Goal: Task Accomplishment & Management: Use online tool/utility

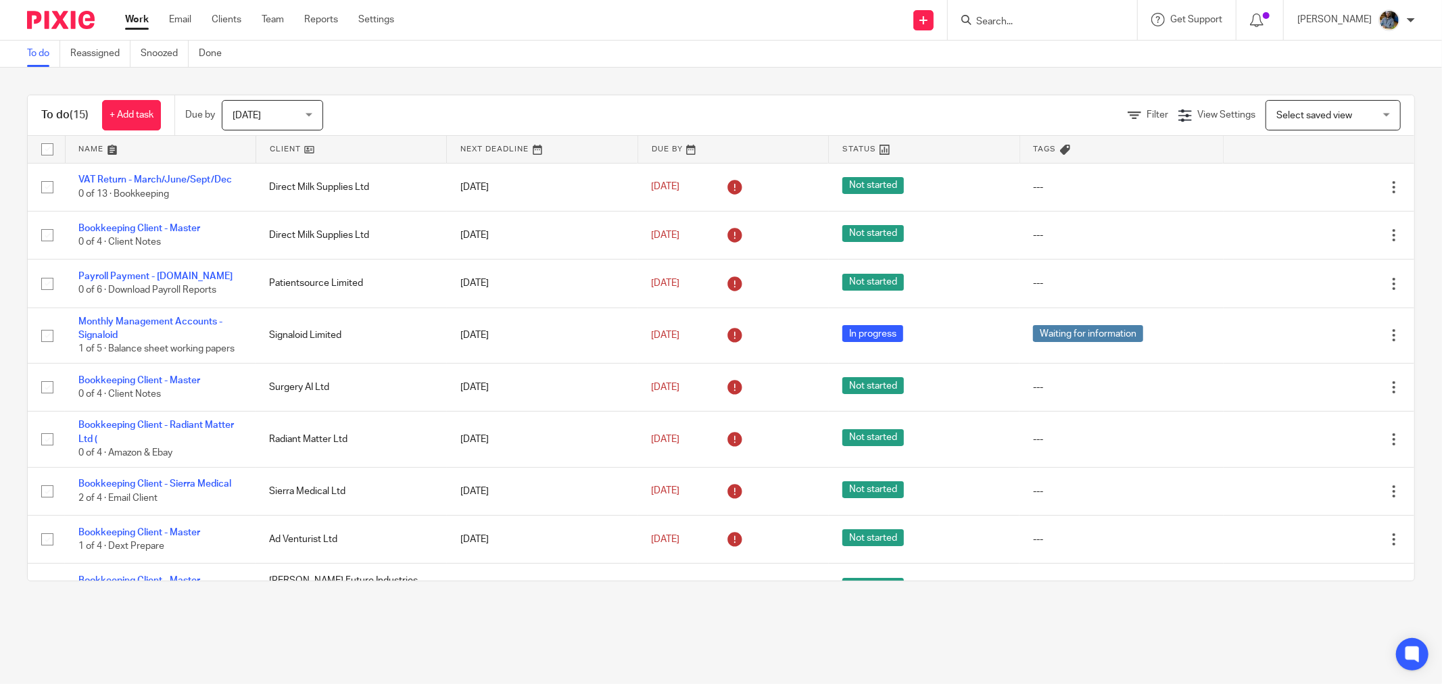
click at [284, 142] on link at bounding box center [351, 149] width 190 height 27
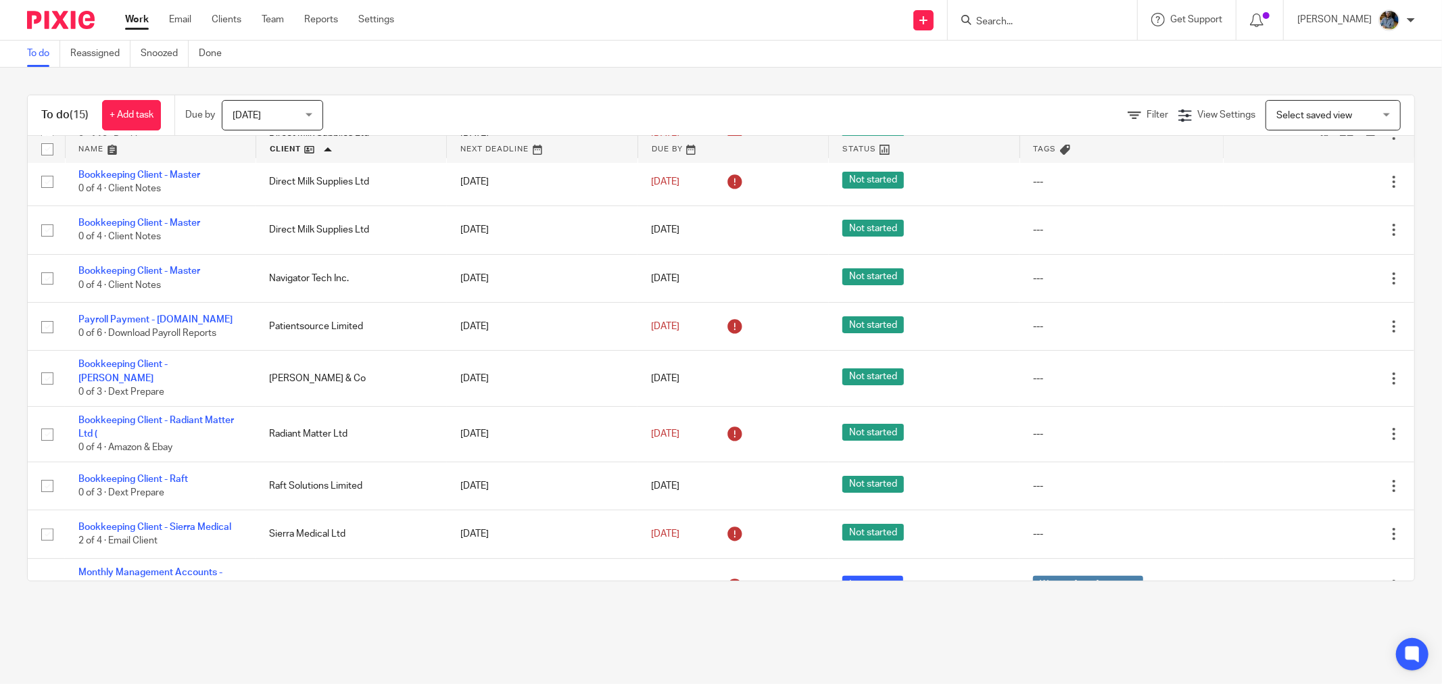
scroll to position [225, 0]
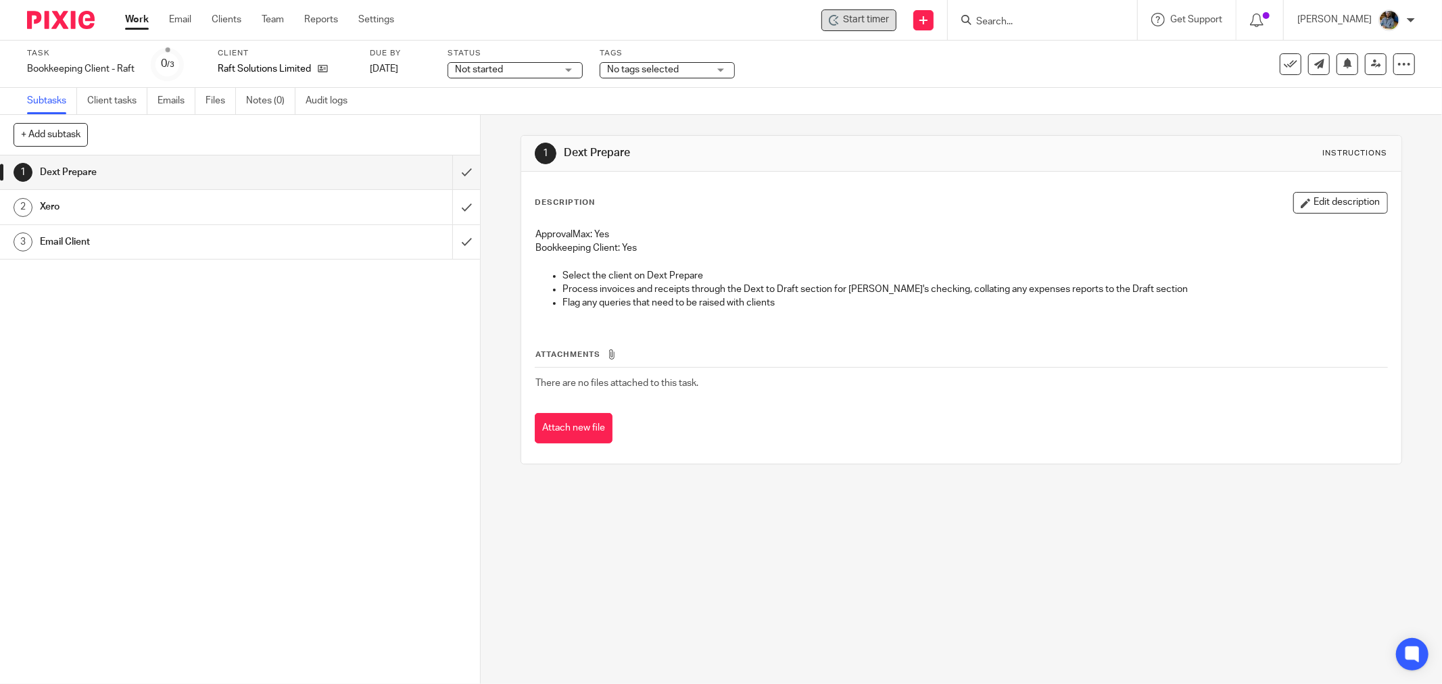
click at [889, 22] on span "Start timer" at bounding box center [866, 20] width 46 height 14
click at [863, 22] on span "Start timer" at bounding box center [866, 20] width 46 height 14
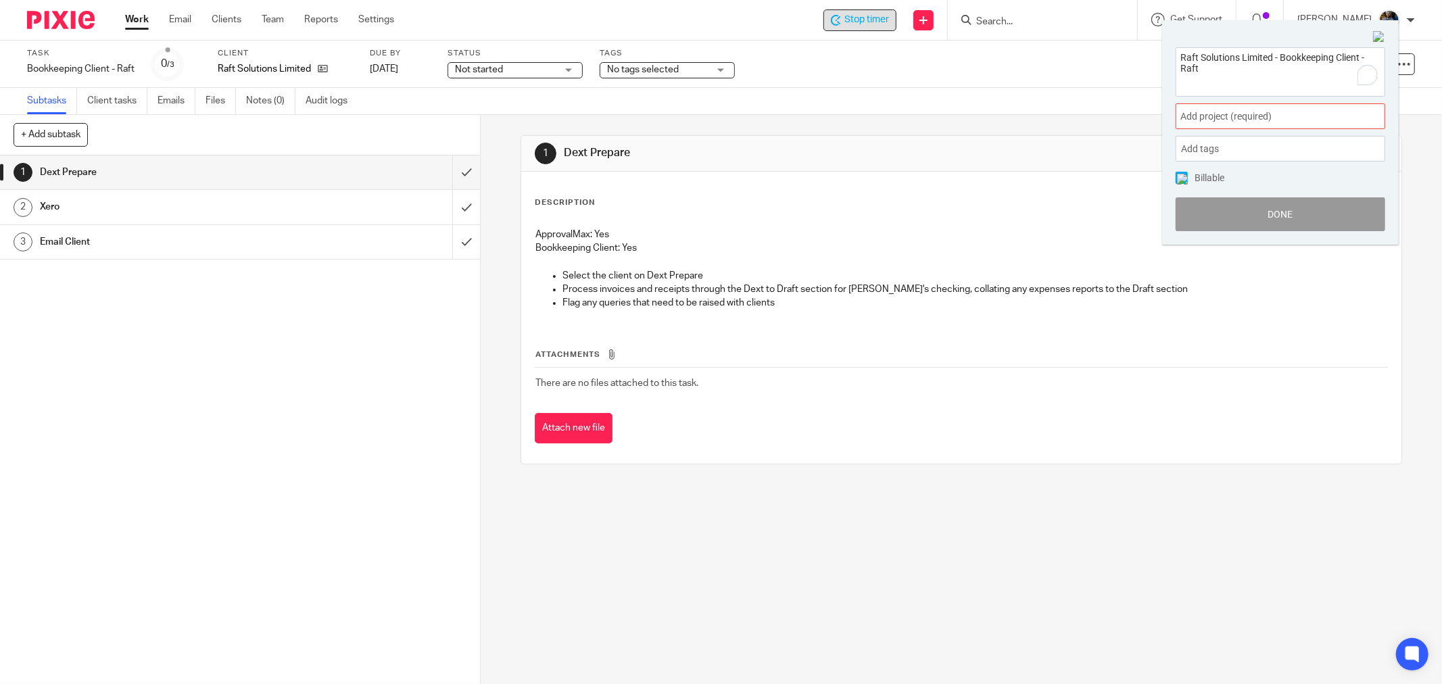
click at [1276, 124] on div "Add project (required) :" at bounding box center [1280, 116] width 210 height 26
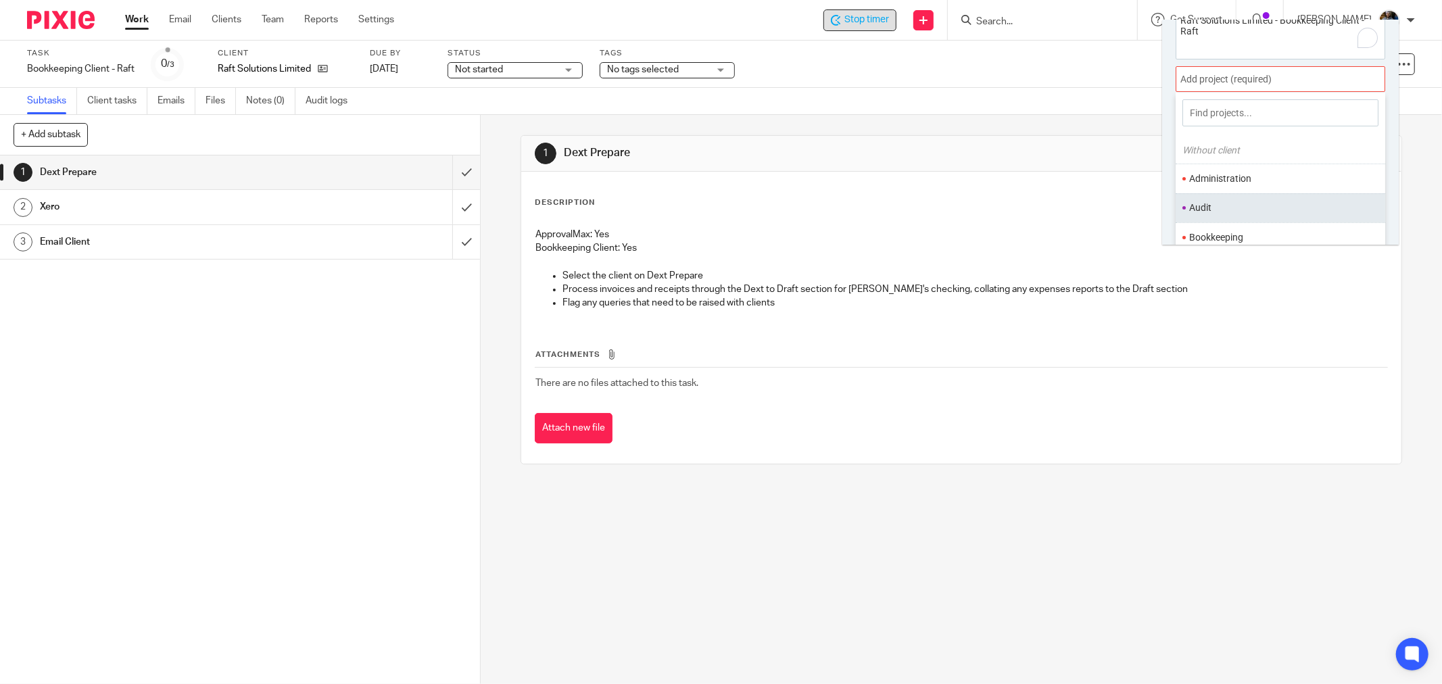
scroll to position [66, 0]
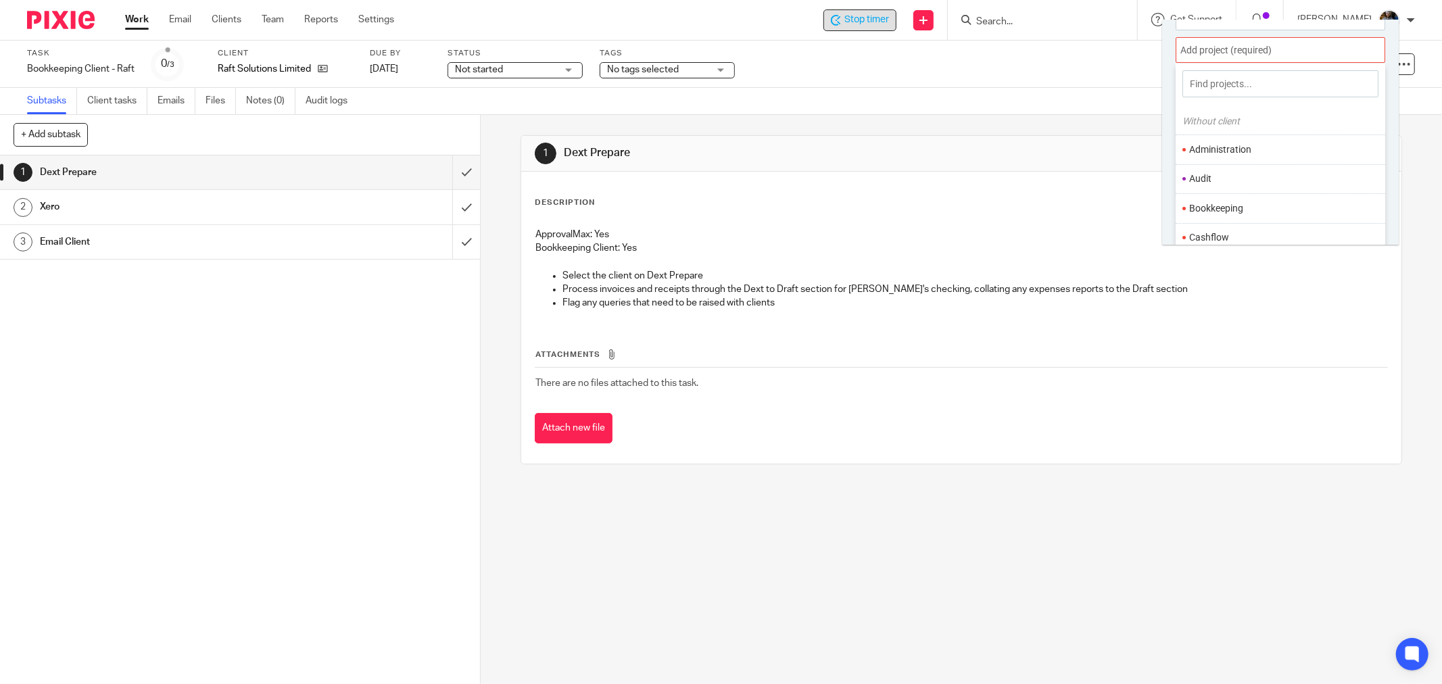
drag, startPoint x: 1229, startPoint y: 203, endPoint x: 1234, endPoint y: 211, distance: 9.2
click at [1228, 203] on li "Bookkeeping" at bounding box center [1277, 208] width 176 height 14
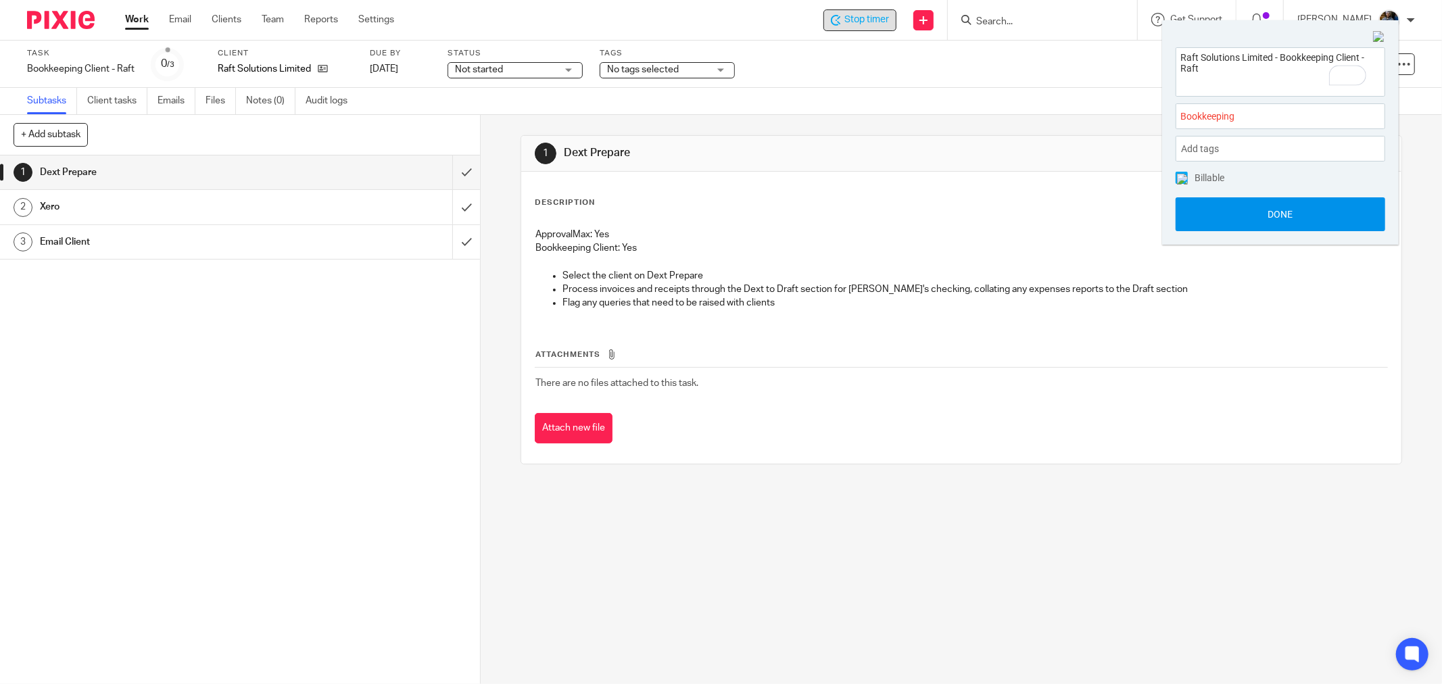
drag, startPoint x: 1282, startPoint y: 208, endPoint x: 1272, endPoint y: 216, distance: 13.4
click at [1282, 207] on button "Done" at bounding box center [1280, 214] width 210 height 34
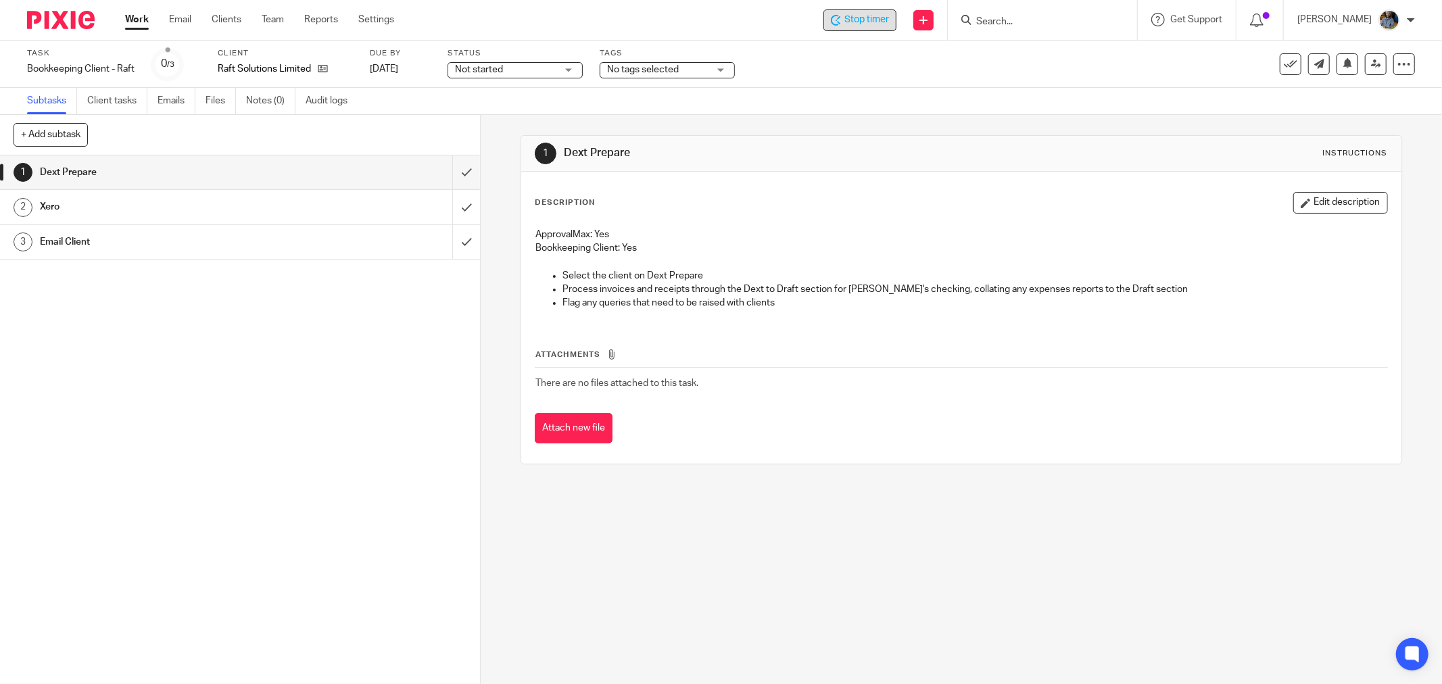
click at [752, 269] on p "Select the client on Dext Prepare" at bounding box center [974, 276] width 825 height 14
drag, startPoint x: 703, startPoint y: 392, endPoint x: 579, endPoint y: 139, distance: 281.7
click at [548, 139] on div "1 Dext Prepare Instructions Description Edit description ApprovalMax: Yes Bookk…" at bounding box center [960, 299] width 881 height 329
click at [907, 149] on h1 "Dext Prepare" at bounding box center [777, 153] width 427 height 14
click at [705, 185] on div "Description Edit description ApprovalMax: Yes Bookkeeping Client: Yes Select th…" at bounding box center [961, 318] width 880 height 292
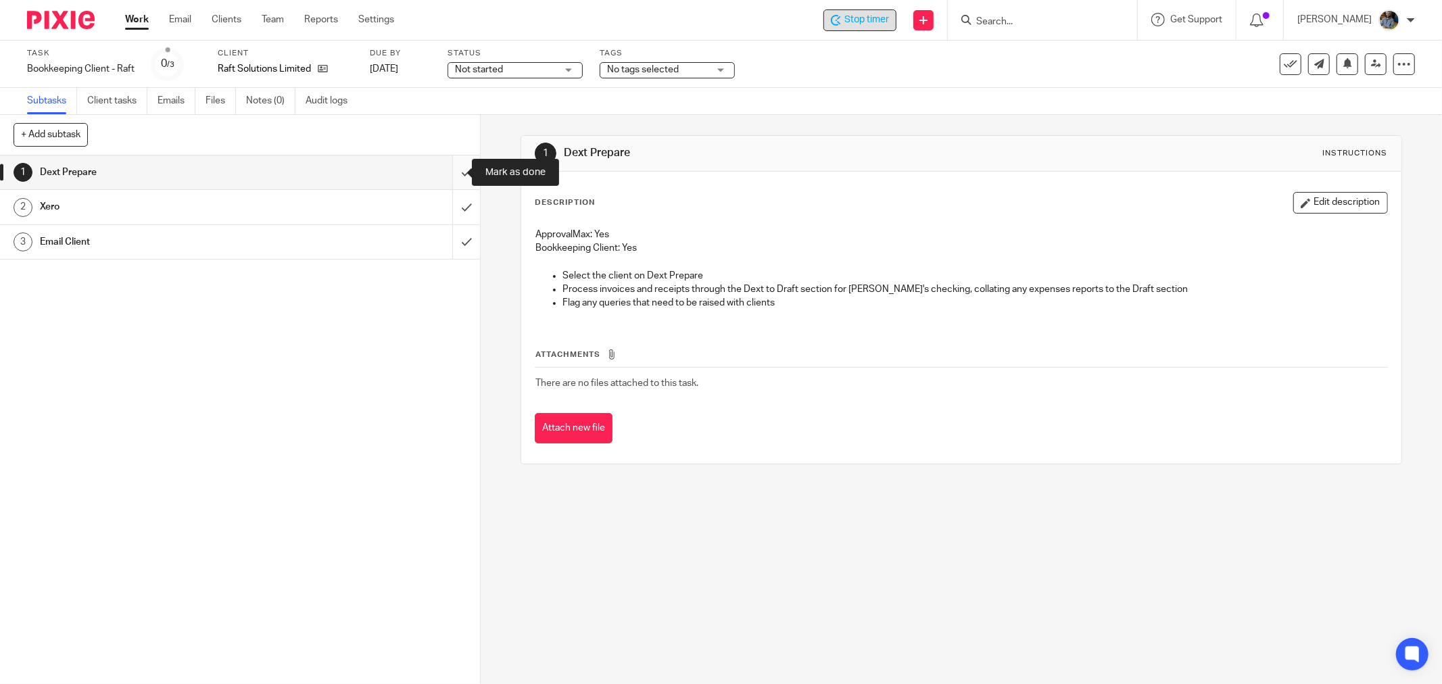
click at [452, 171] on input "submit" at bounding box center [240, 172] width 480 height 34
click at [449, 208] on input "submit" at bounding box center [240, 207] width 480 height 34
click at [447, 242] on input "submit" at bounding box center [240, 242] width 480 height 34
drag, startPoint x: 929, startPoint y: 199, endPoint x: 735, endPoint y: 157, distance: 199.1
click at [930, 199] on div "Description Edit description" at bounding box center [961, 203] width 853 height 22
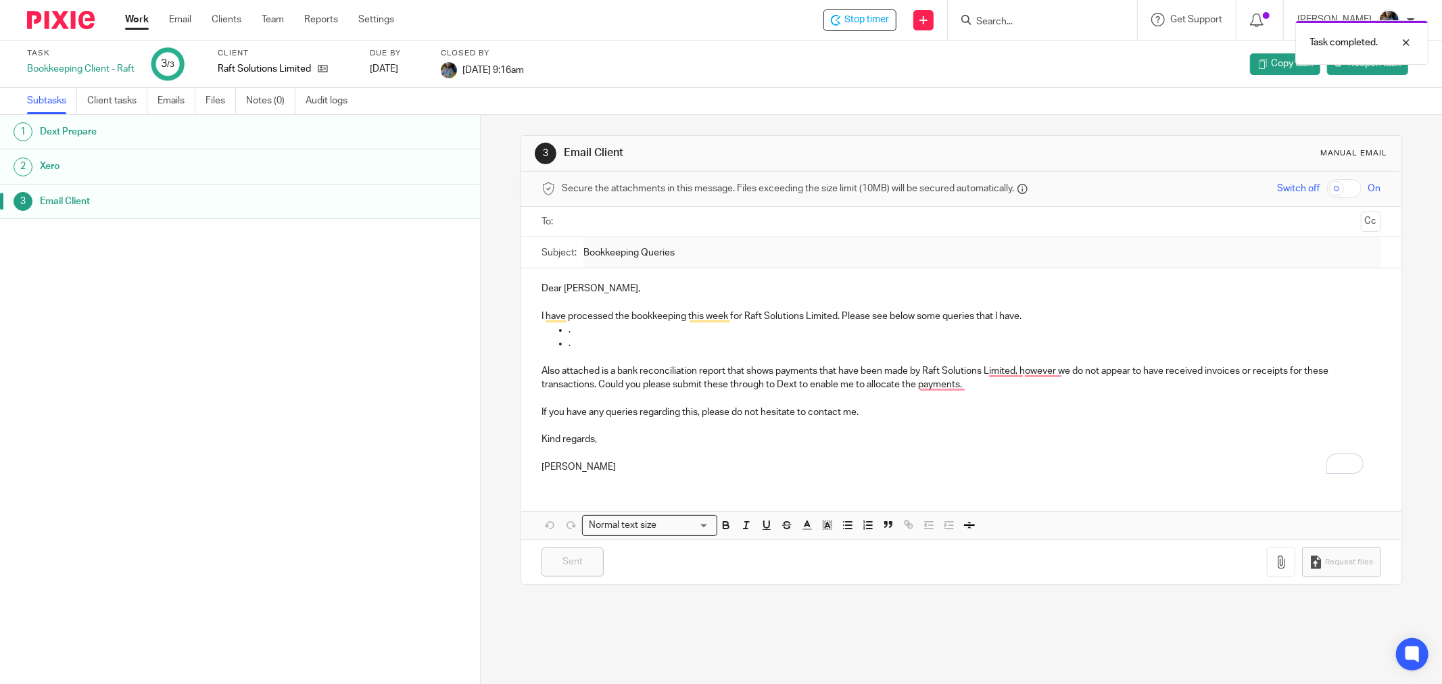
drag, startPoint x: 727, startPoint y: 127, endPoint x: 794, endPoint y: 129, distance: 66.3
click at [728, 127] on div "3 Email Client Manual email Secure the attachments in this message. Files excee…" at bounding box center [960, 360] width 881 height 490
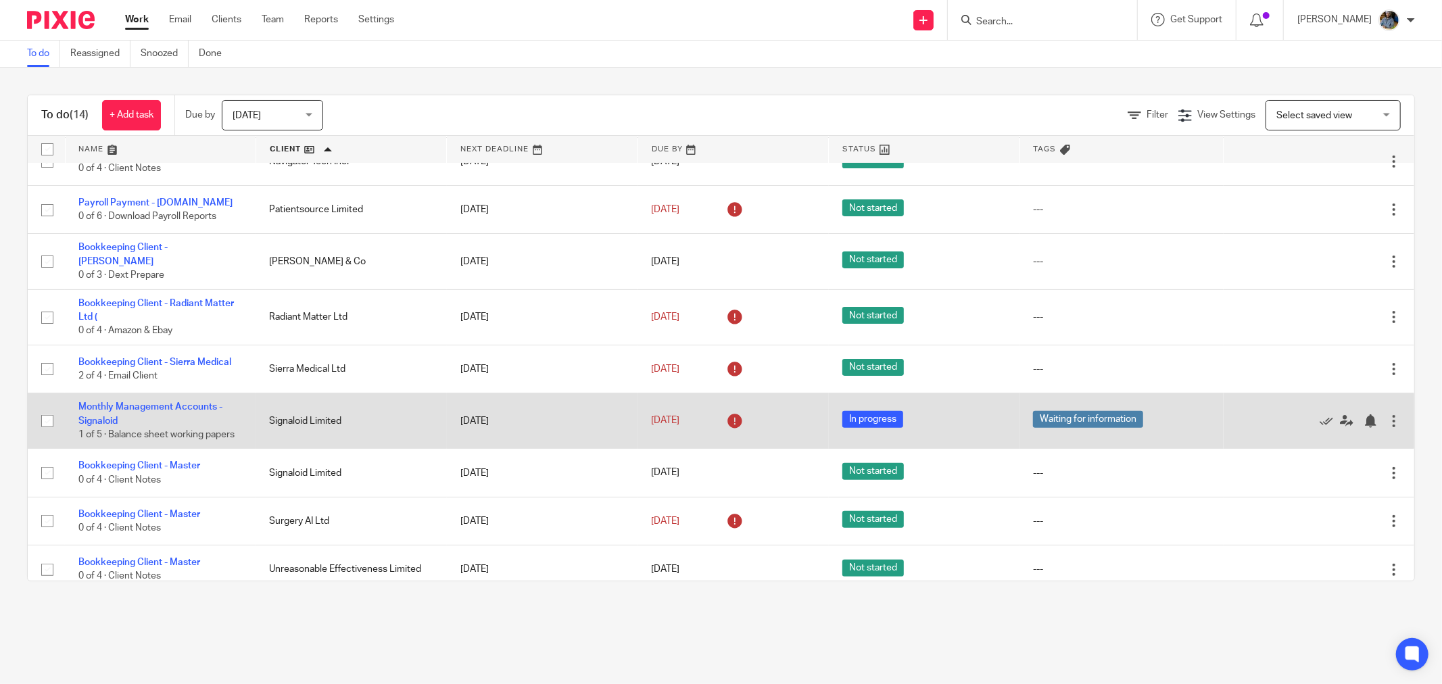
scroll to position [278, 0]
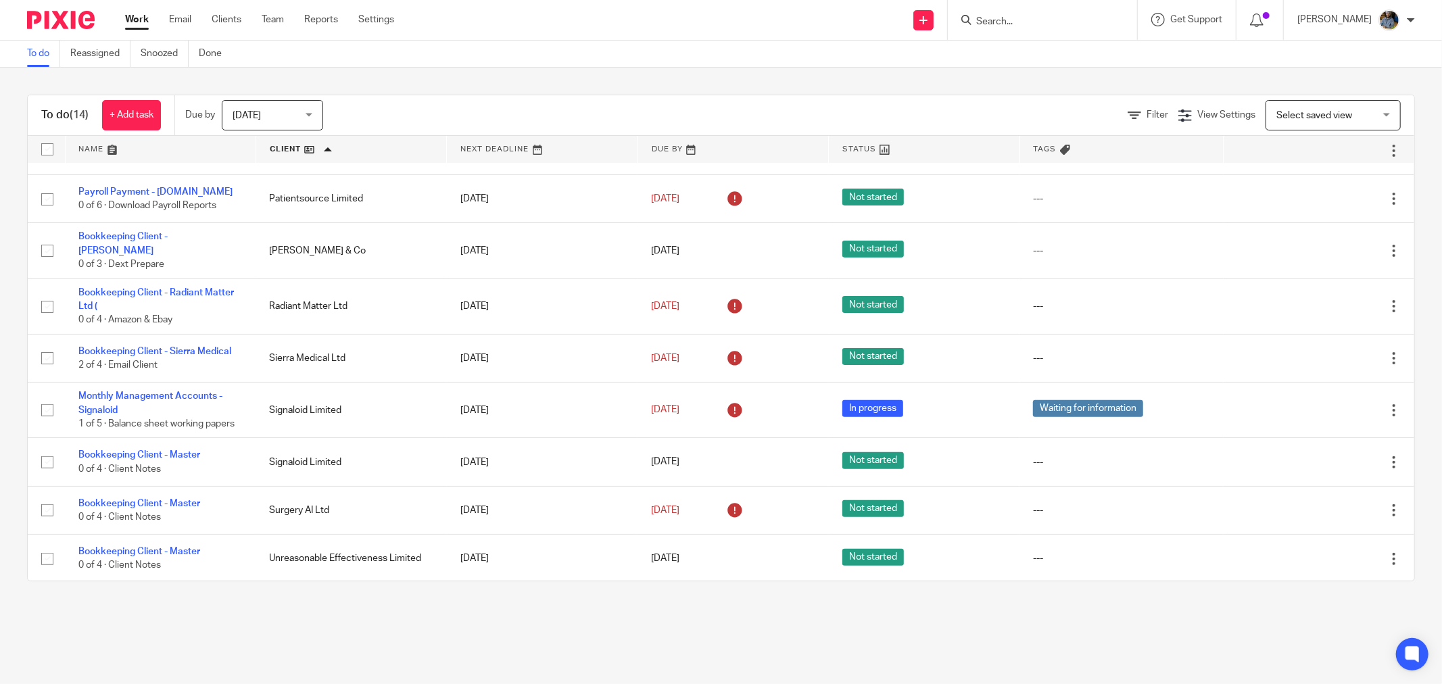
click at [484, 79] on div "To do (14) + Add task Due by Today Today Today Tomorrow This week Next week Thi…" at bounding box center [721, 338] width 1442 height 541
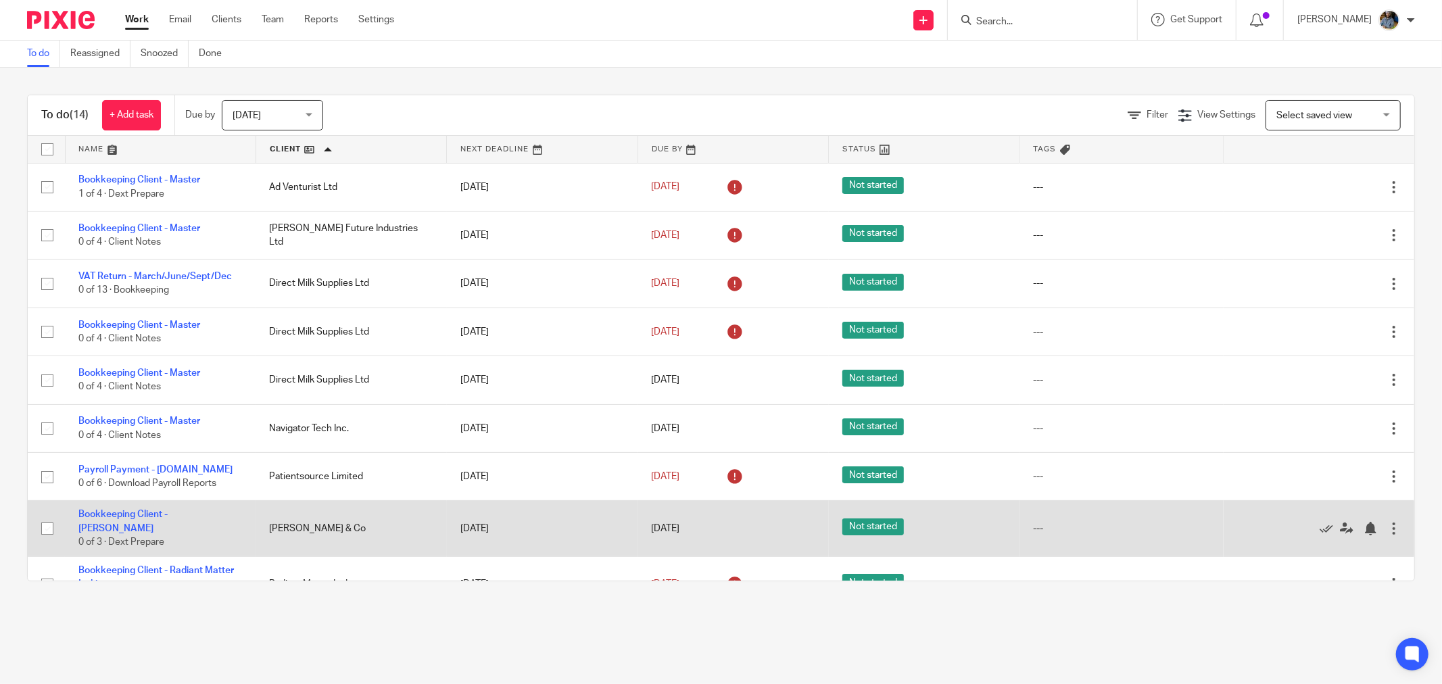
scroll to position [150, 0]
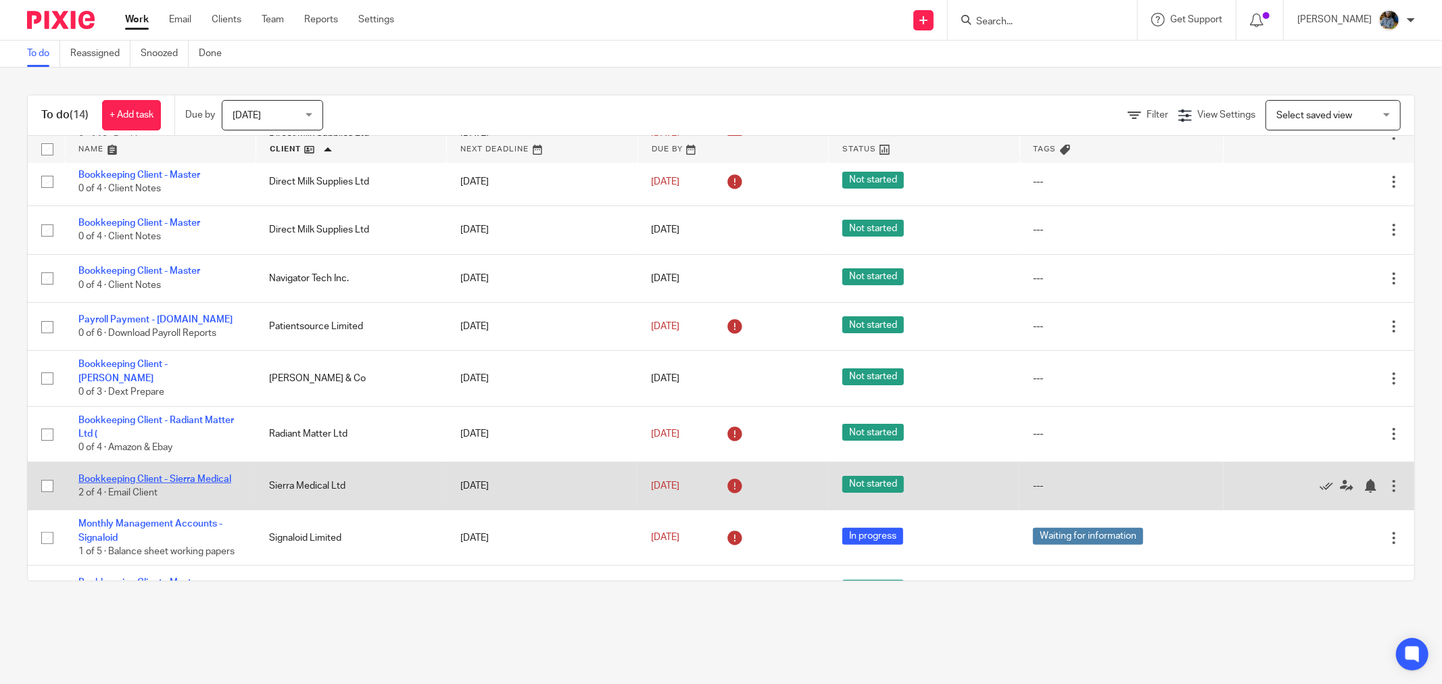
click at [126, 475] on link "Bookkeeping Client - Sierra Medical" at bounding box center [154, 479] width 153 height 9
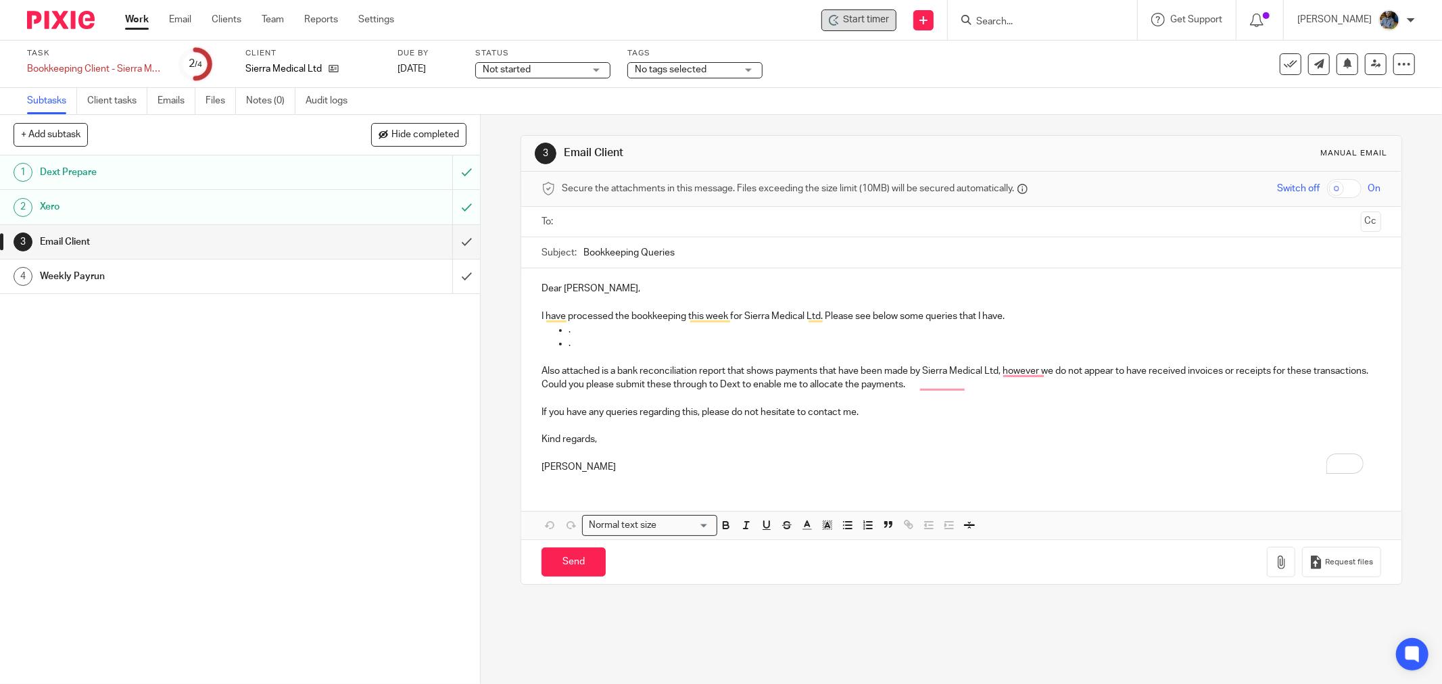
click at [864, 19] on span "Start timer" at bounding box center [866, 20] width 46 height 14
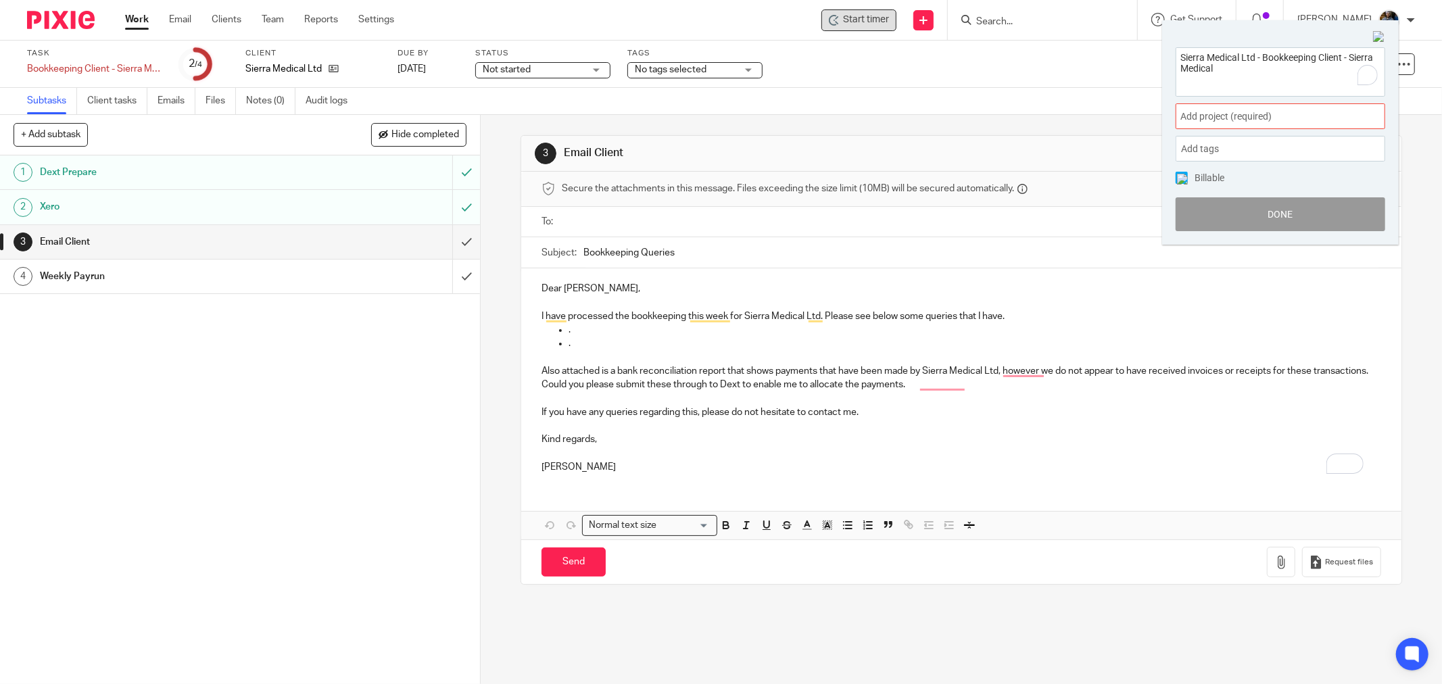
click at [1310, 113] on span "Add project (required) :" at bounding box center [1265, 117] width 170 height 14
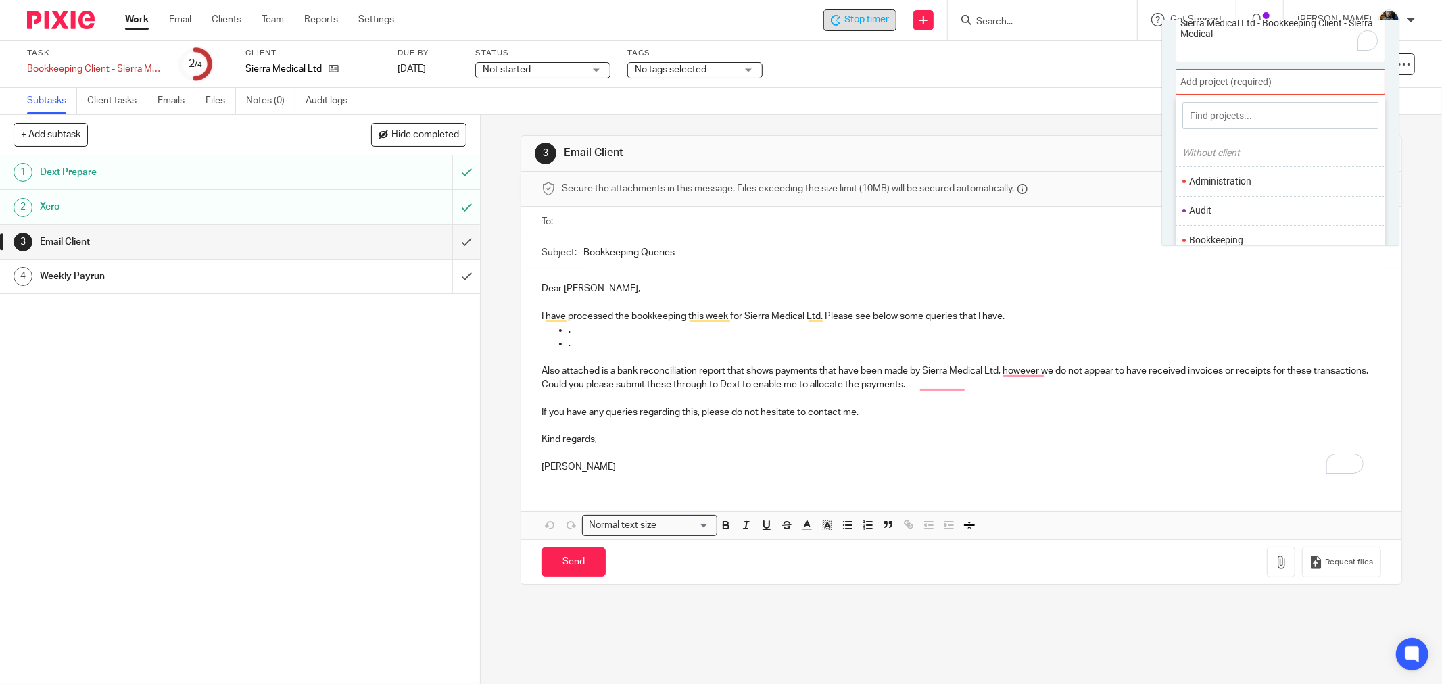
scroll to position [66, 0]
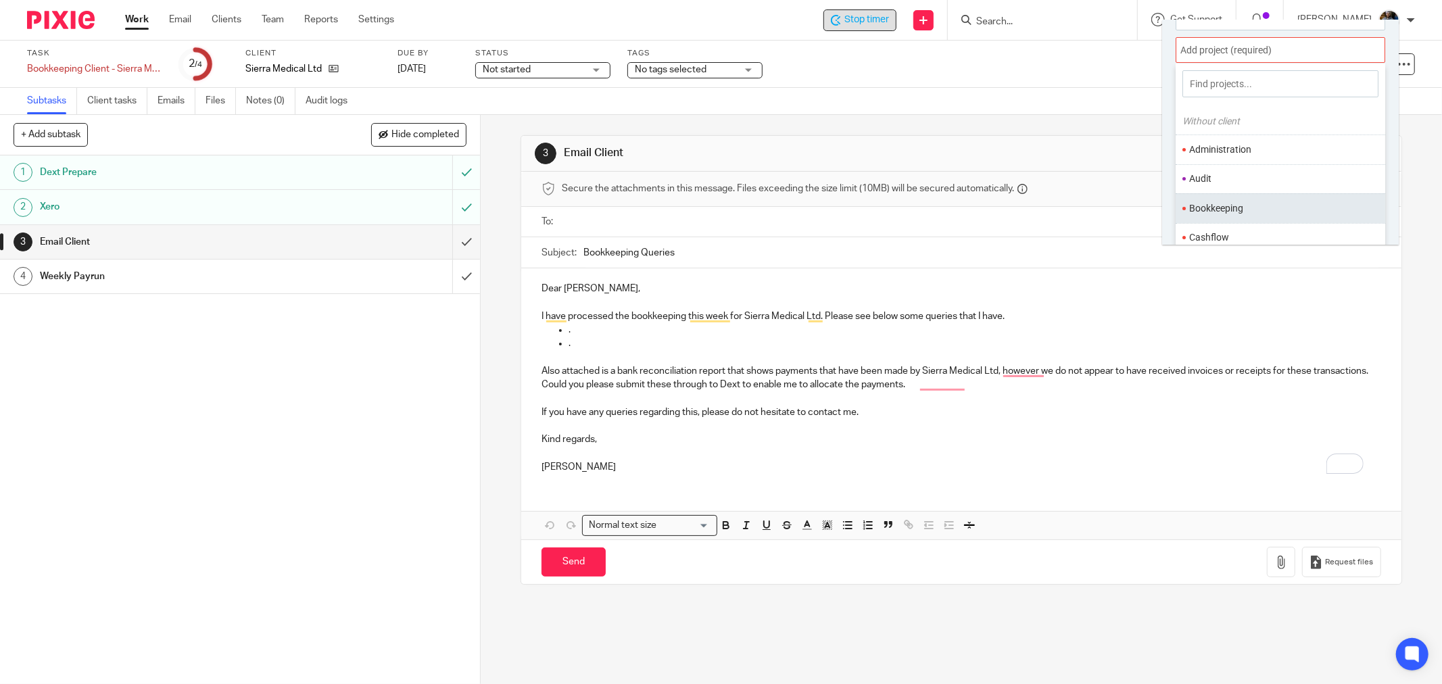
click at [1240, 214] on li "Bookkeeping" at bounding box center [1277, 208] width 176 height 14
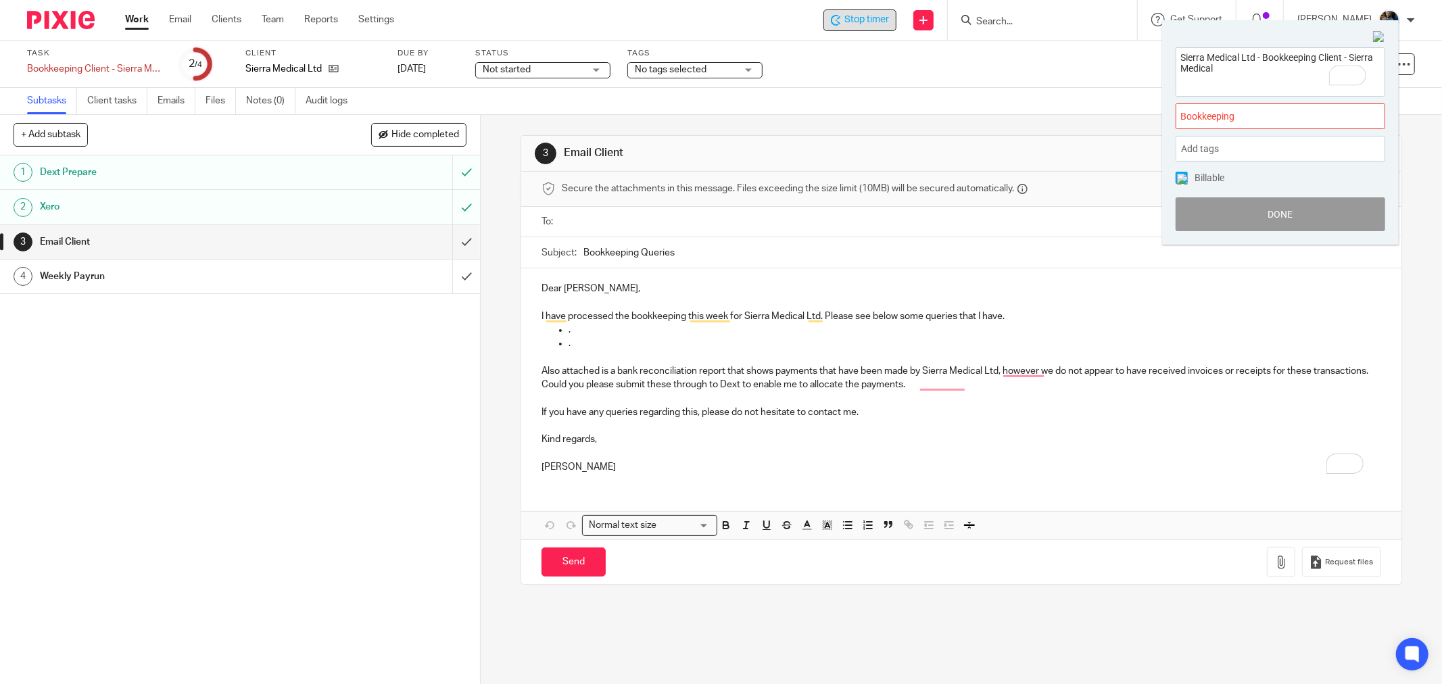
scroll to position [0, 0]
click at [1282, 218] on button "Done" at bounding box center [1280, 214] width 210 height 34
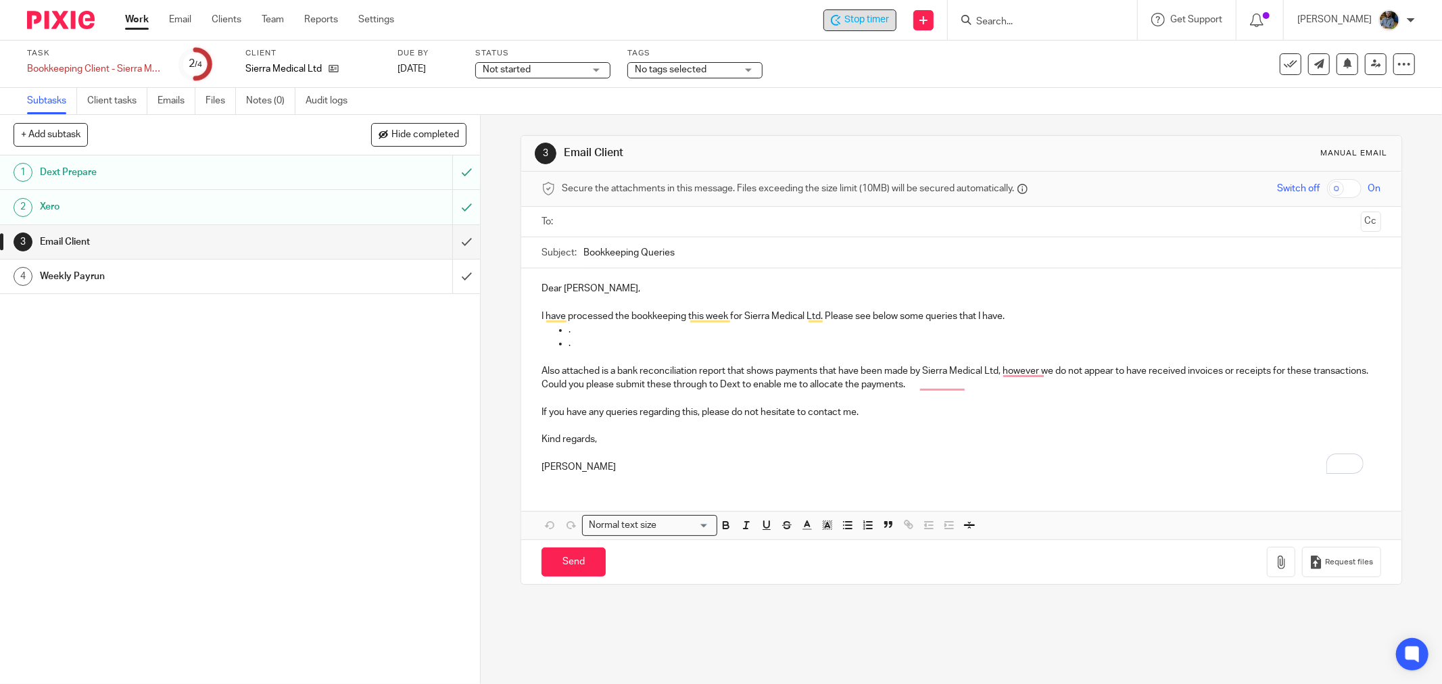
click at [833, 139] on div "3 Email Client Manual email" at bounding box center [961, 154] width 880 height 36
drag, startPoint x: 927, startPoint y: 124, endPoint x: 1161, endPoint y: 110, distance: 234.3
click at [928, 124] on div "3 Email Client Manual email Secure the attachments in this message. Files excee…" at bounding box center [960, 360] width 881 height 490
drag, startPoint x: 1280, startPoint y: 62, endPoint x: 1117, endPoint y: 112, distance: 170.2
click at [1284, 62] on icon at bounding box center [1291, 64] width 14 height 14
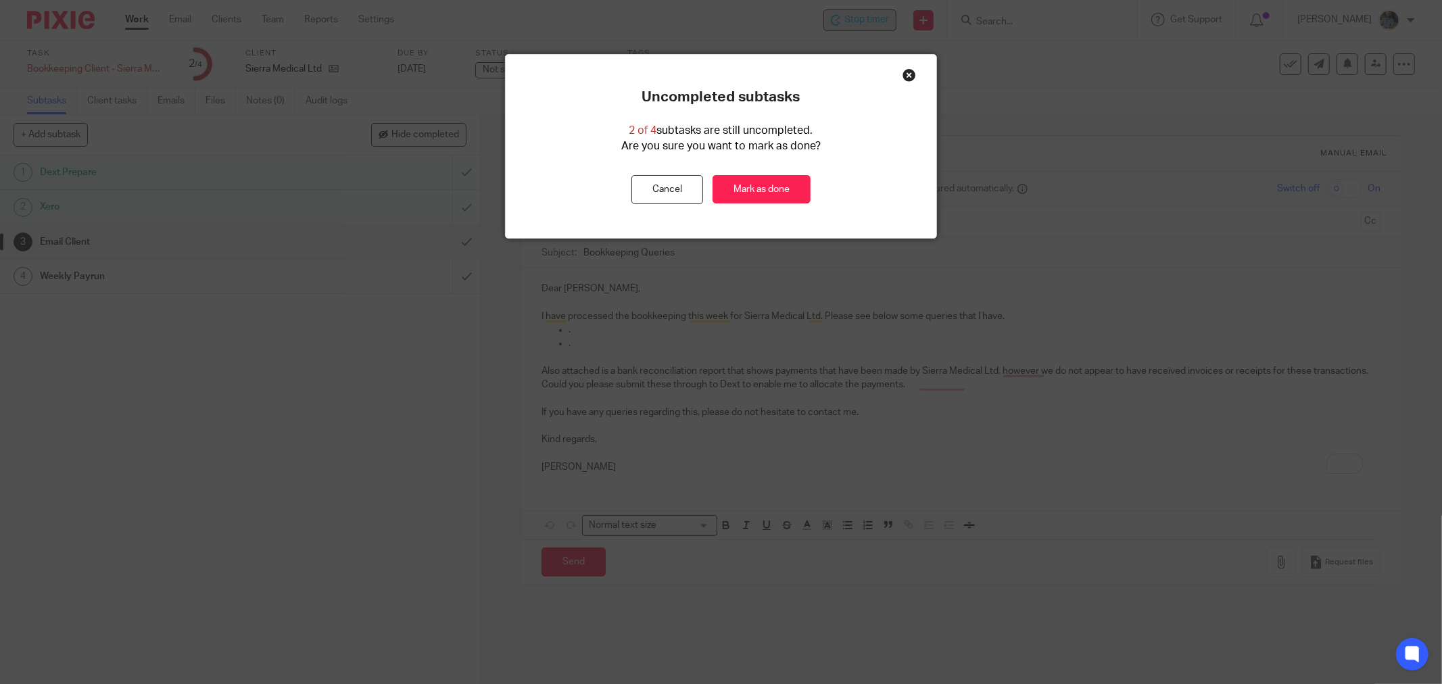
drag, startPoint x: 774, startPoint y: 197, endPoint x: 674, endPoint y: 142, distance: 114.0
click at [774, 196] on link "Mark as done" at bounding box center [761, 189] width 98 height 29
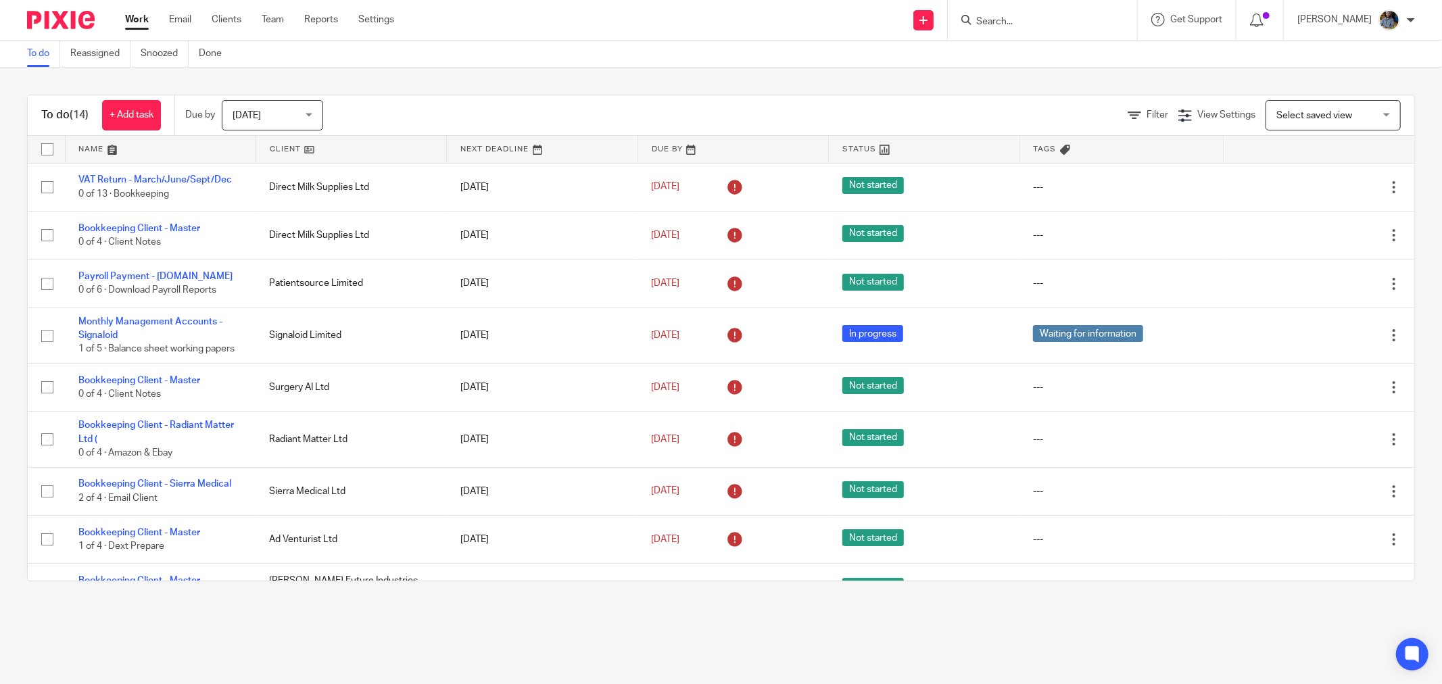
click at [282, 144] on link at bounding box center [351, 149] width 190 height 27
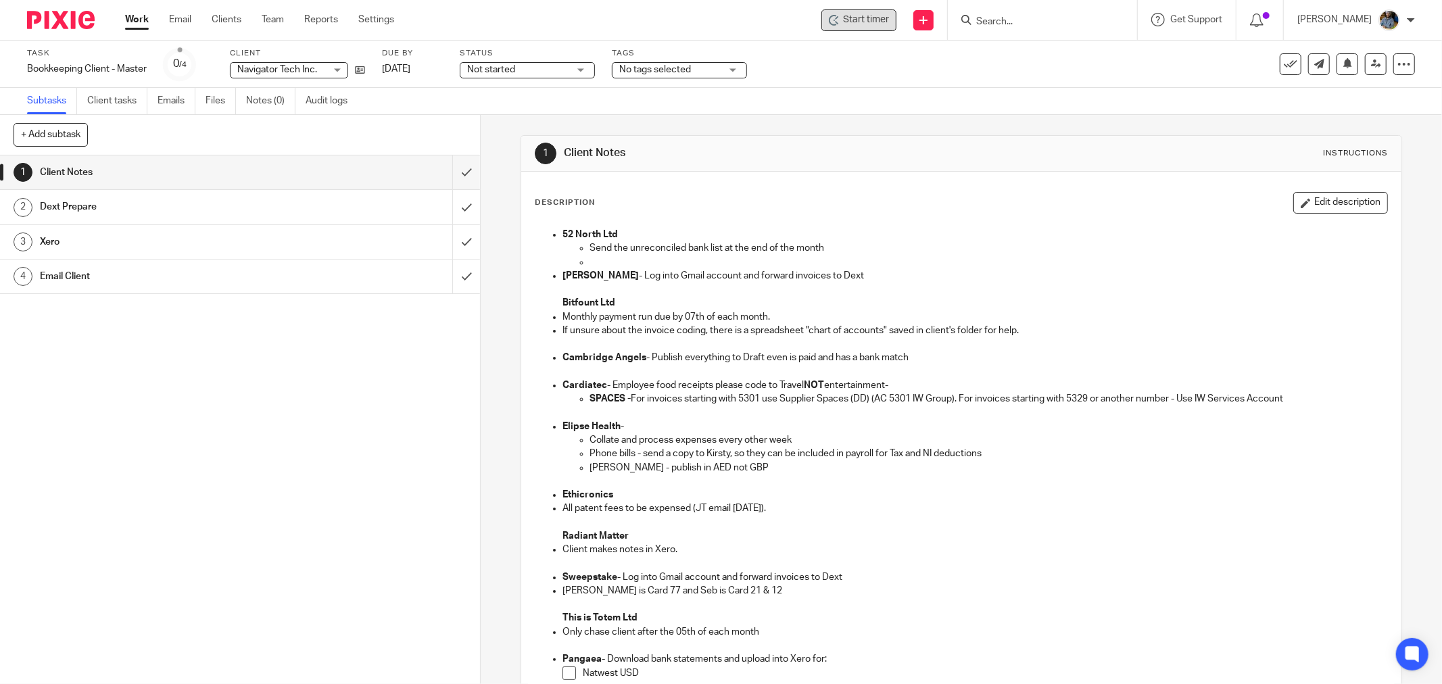
click at [869, 23] on span "Start timer" at bounding box center [866, 20] width 46 height 14
drag, startPoint x: 1034, startPoint y: 82, endPoint x: 999, endPoint y: 75, distance: 35.9
click at [1021, 81] on div "Task Bookkeeping Client - Master Save Bookkeeping Client - Master 0 /4 Client N…" at bounding box center [721, 64] width 1442 height 47
click at [888, 20] on span "Start timer" at bounding box center [866, 20] width 46 height 14
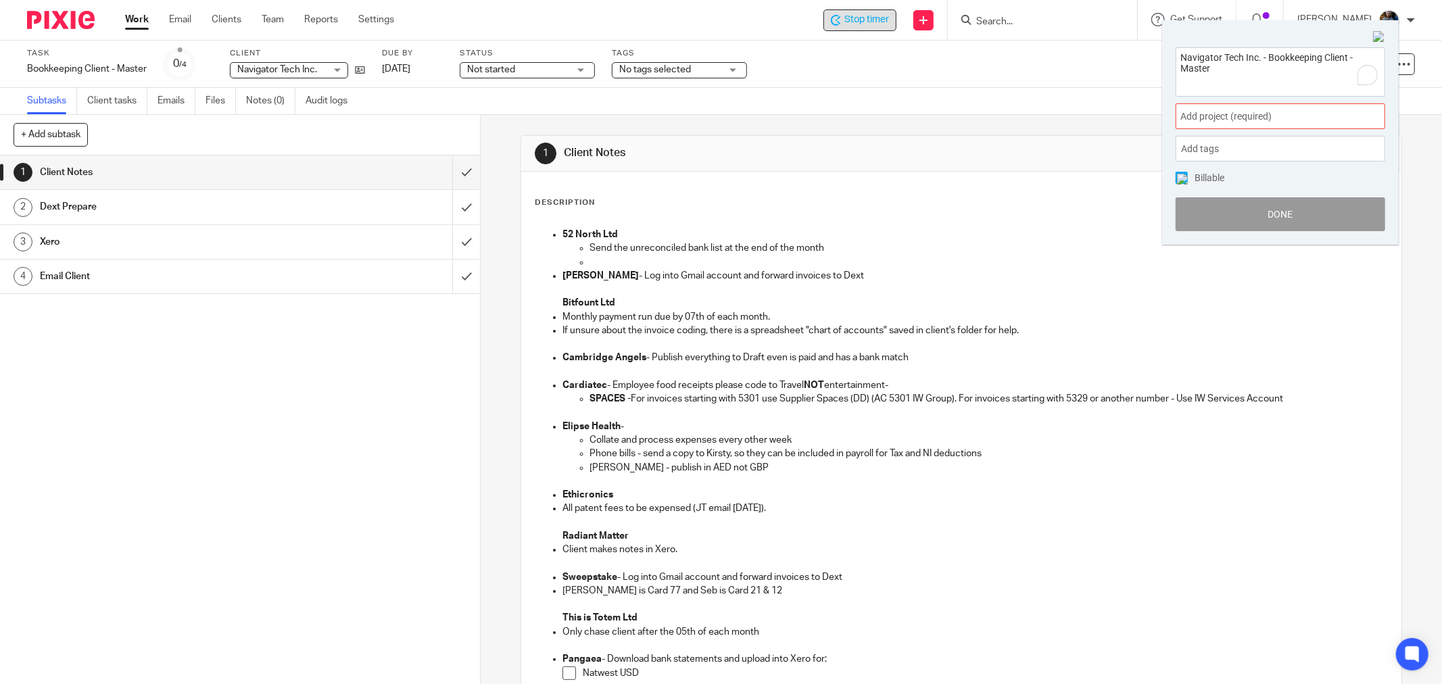
click at [1294, 118] on span "Add project (required) :" at bounding box center [1265, 117] width 170 height 14
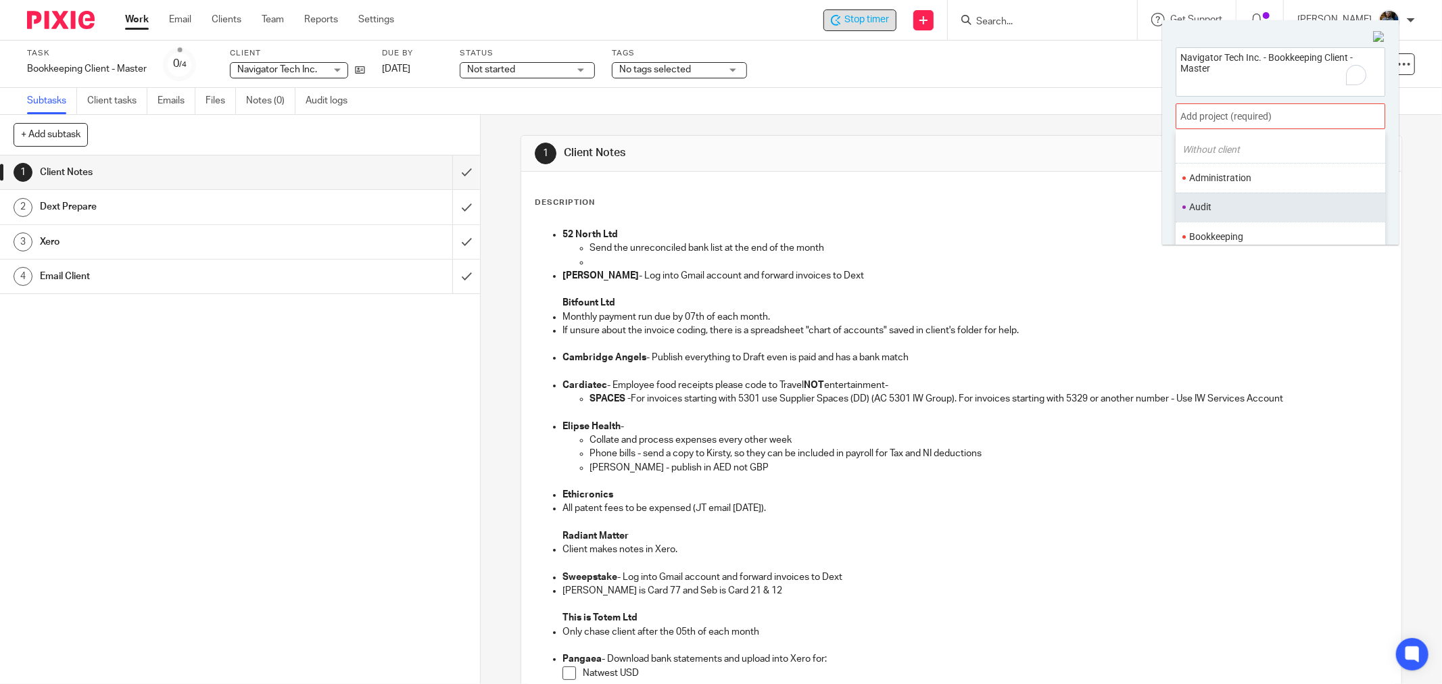
scroll to position [75, 0]
click at [1253, 196] on li "Bookkeeping" at bounding box center [1277, 200] width 176 height 14
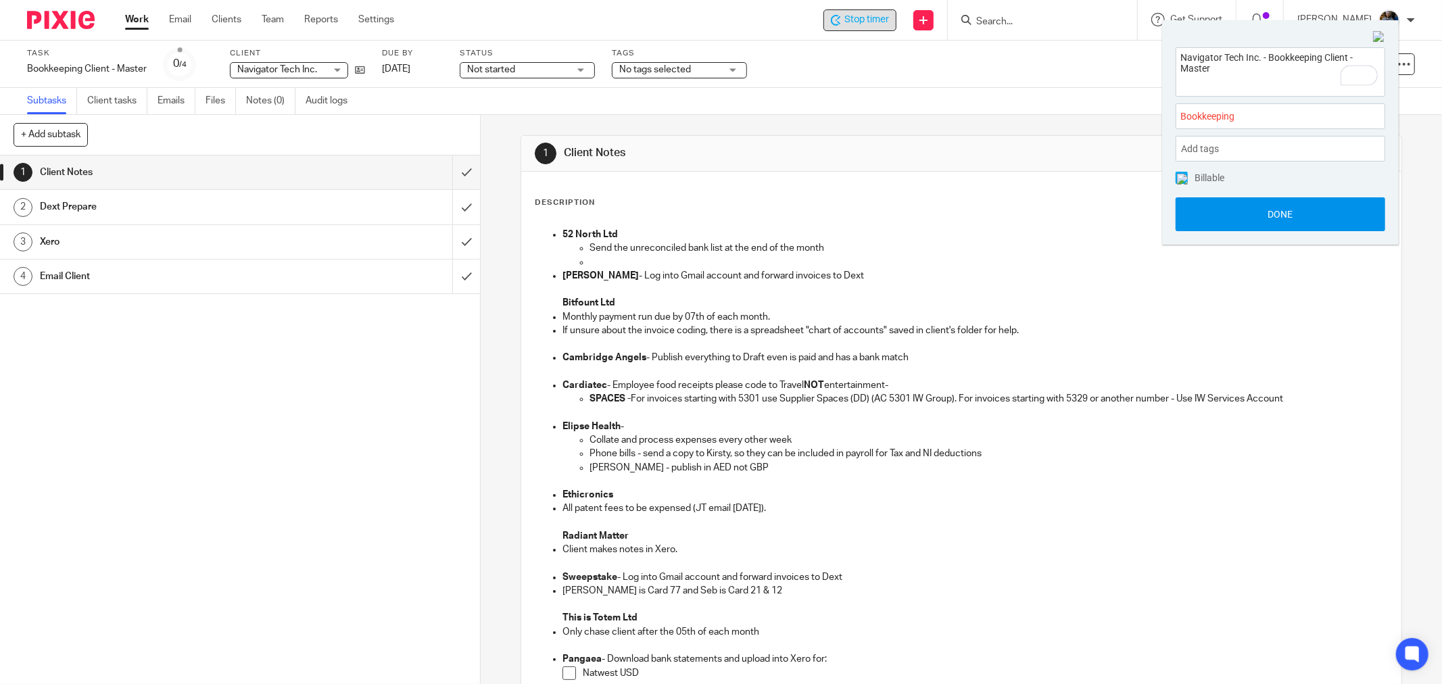
click at [1308, 219] on button "Done" at bounding box center [1280, 214] width 210 height 34
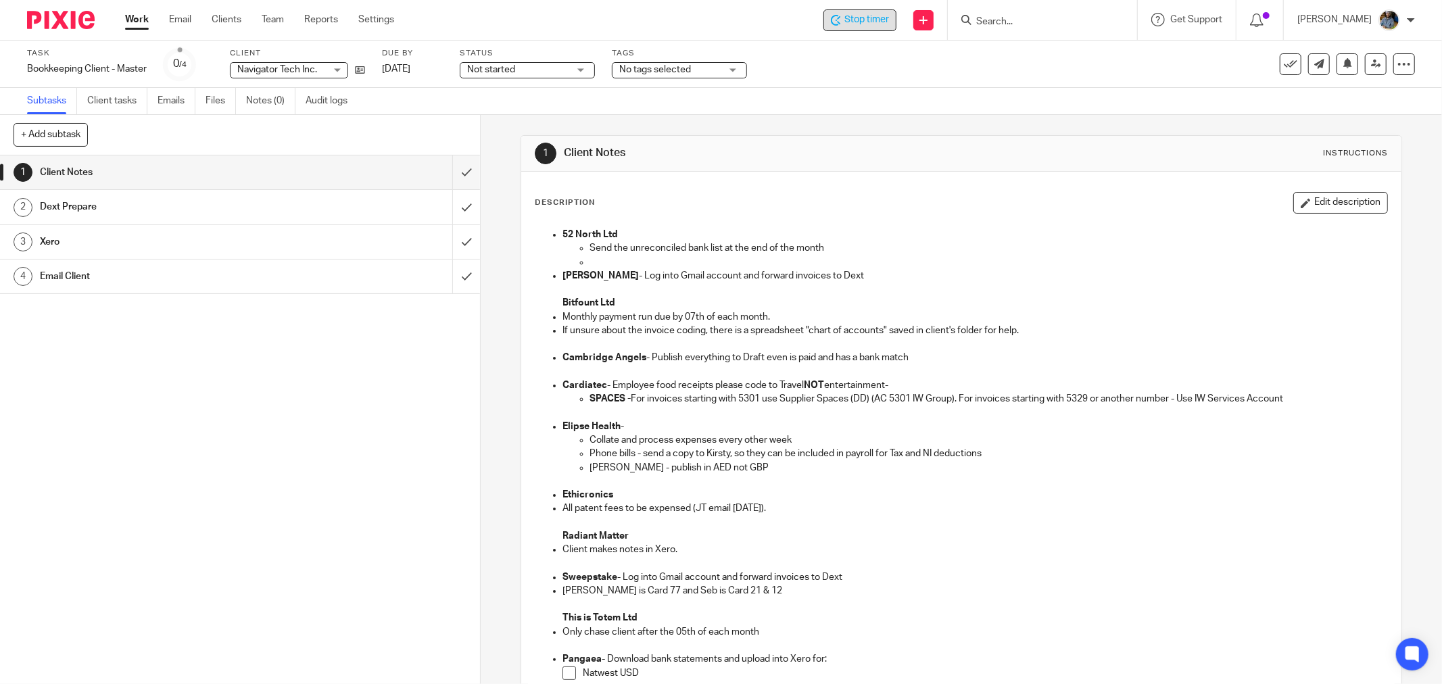
click at [994, 166] on div "1 Client Notes Instructions" at bounding box center [961, 154] width 880 height 36
click at [828, 162] on div "1 Client Notes Instructions" at bounding box center [961, 154] width 853 height 22
